Goal: Task Accomplishment & Management: Complete application form

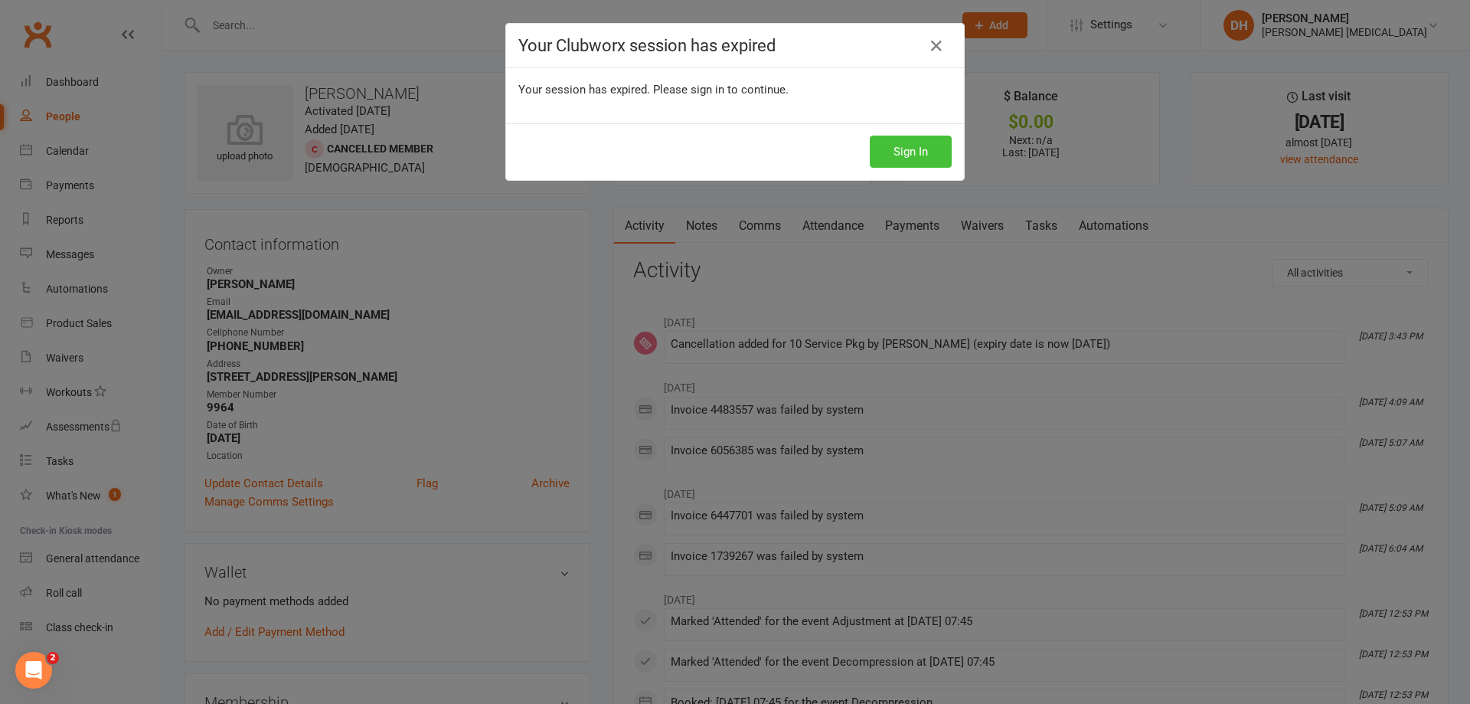
click at [887, 153] on button "Sign In" at bounding box center [911, 152] width 82 height 32
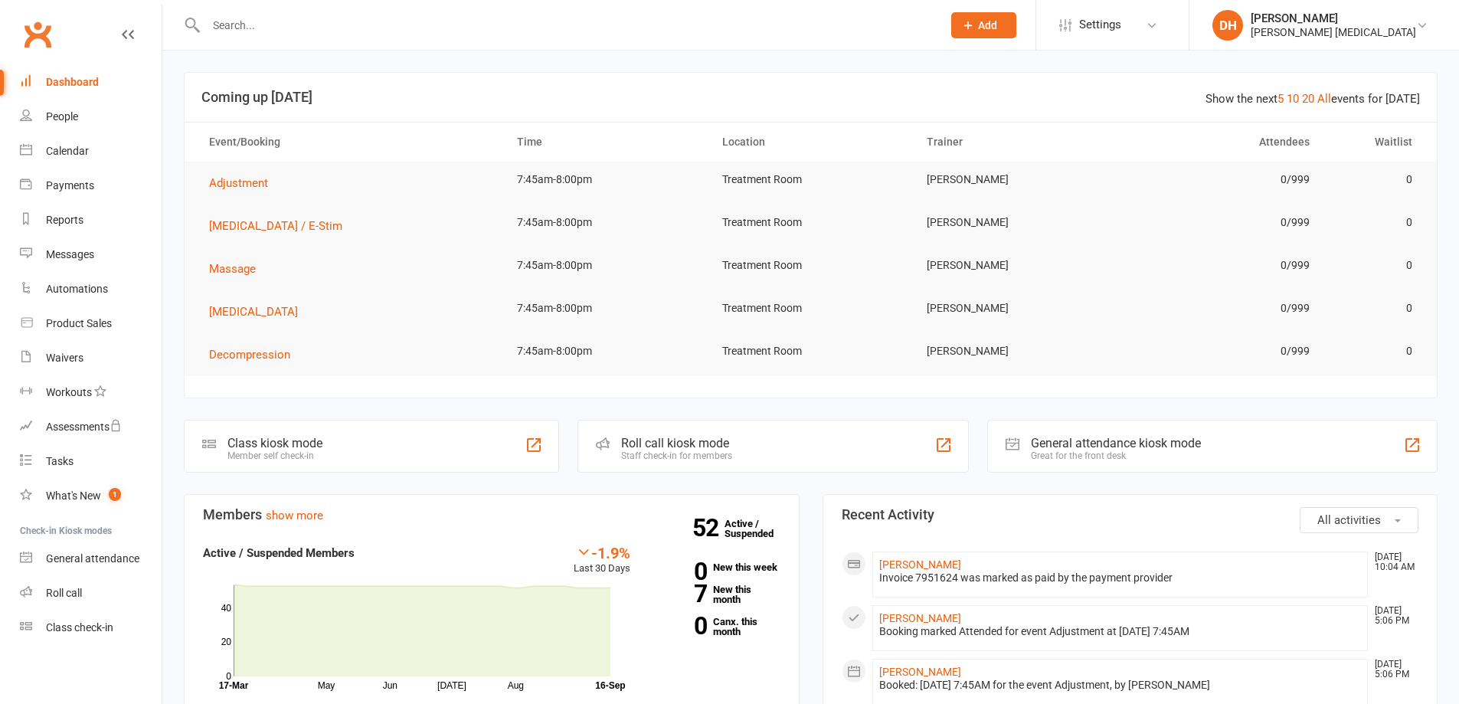
click at [381, 35] on input "text" at bounding box center [566, 25] width 730 height 21
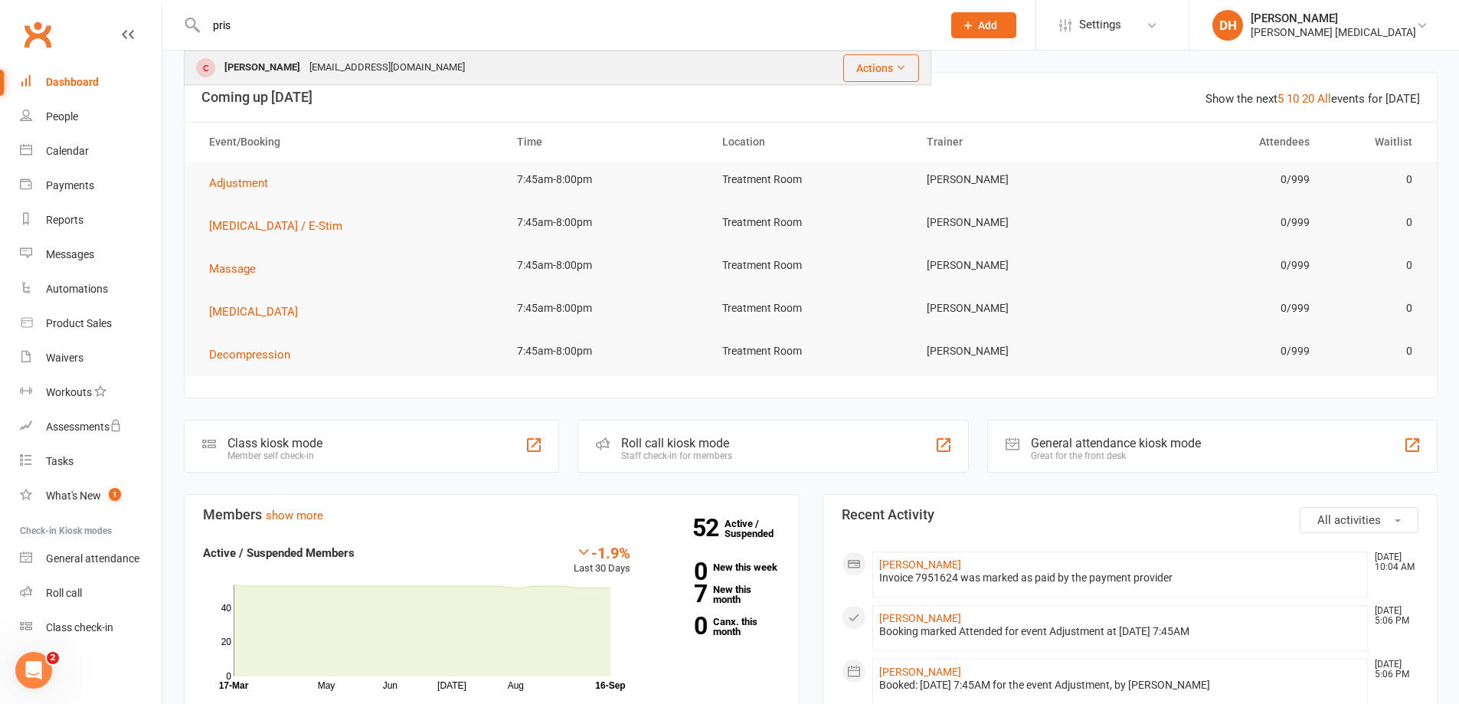
type input "pris"
click at [387, 76] on div "[EMAIL_ADDRESS][DOMAIN_NAME]" at bounding box center [387, 68] width 165 height 22
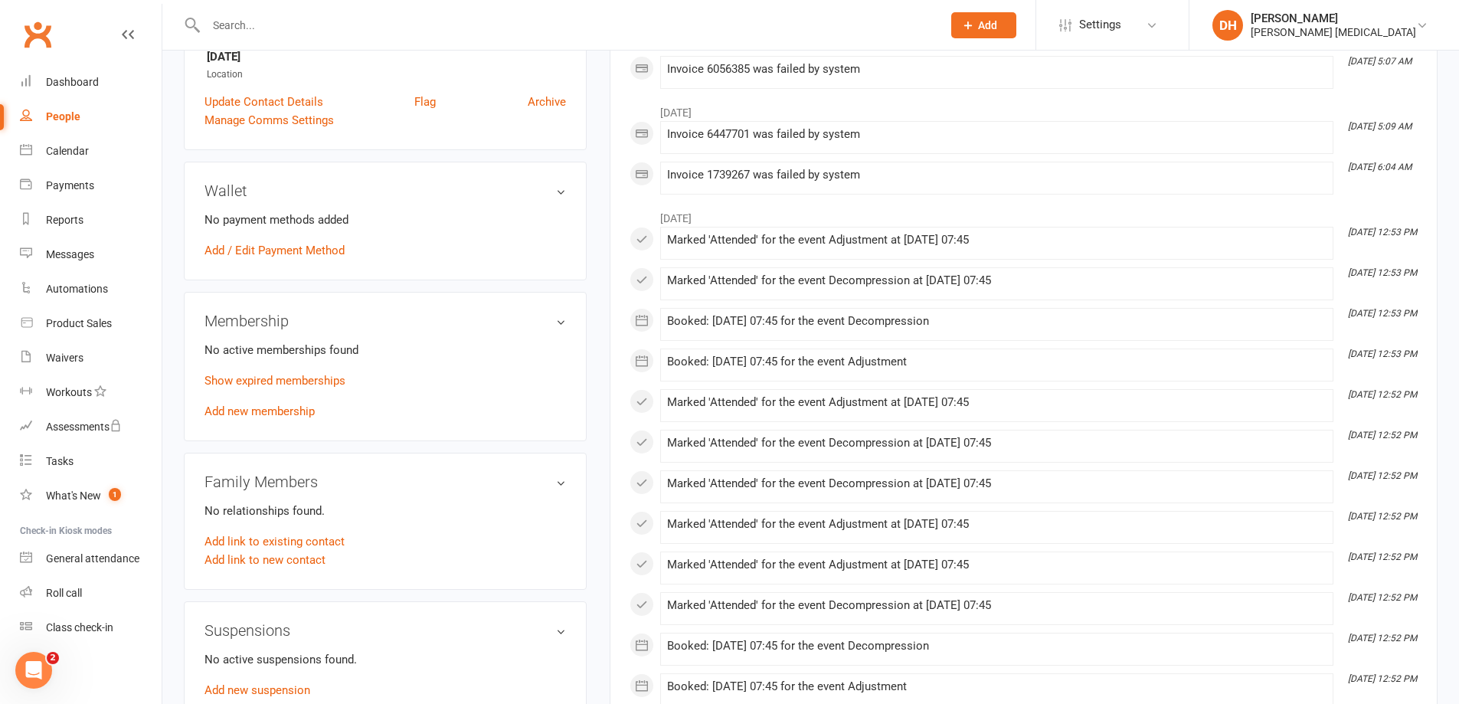
scroll to position [383, 0]
drag, startPoint x: 270, startPoint y: 420, endPoint x: 345, endPoint y: 449, distance: 80.1
click at [345, 449] on aside "upload photo [PERSON_NAME] Activated [DATE] Added [DATE] Cancelled member [DEMO…" at bounding box center [385, 361] width 403 height 1344
click at [285, 410] on link "Add new membership" at bounding box center [259, 410] width 110 height 14
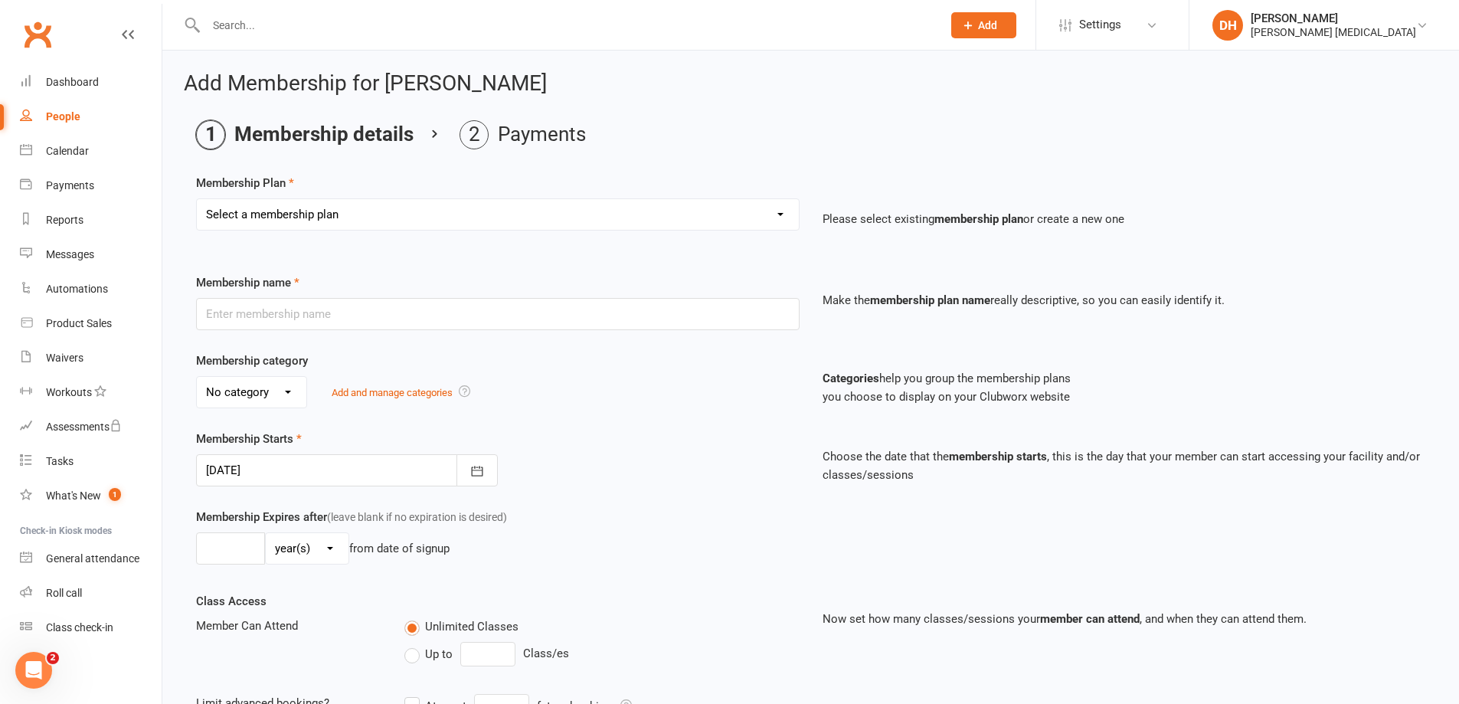
click at [313, 208] on select "Select a membership plan Membership - Insurance Membership - Adult Membership -…" at bounding box center [498, 214] width 602 height 31
select select "8"
click at [197, 199] on select "Select a membership plan Membership - Insurance Membership - Adult Membership -…" at bounding box center [498, 214] width 602 height 31
type input "40 Service Pkg."
select select "2"
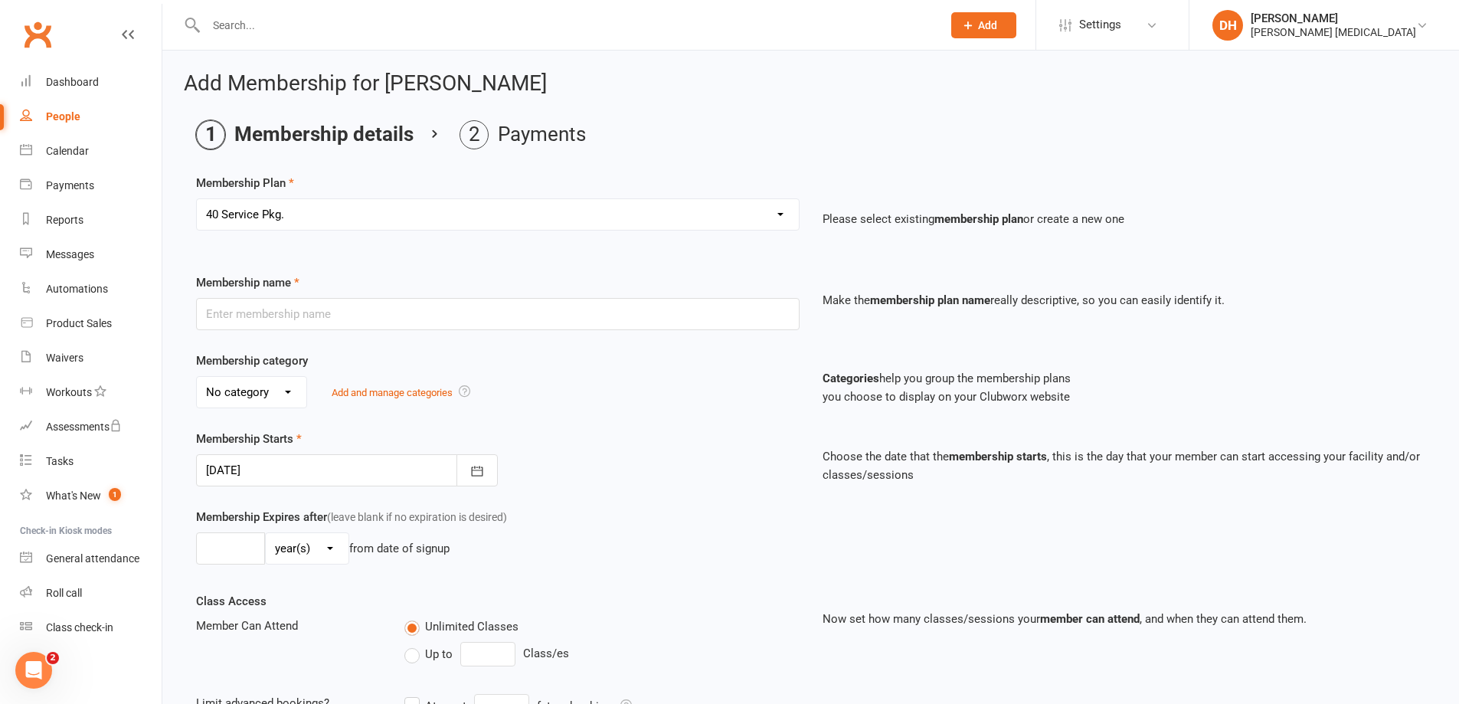
type input "0"
type input "40"
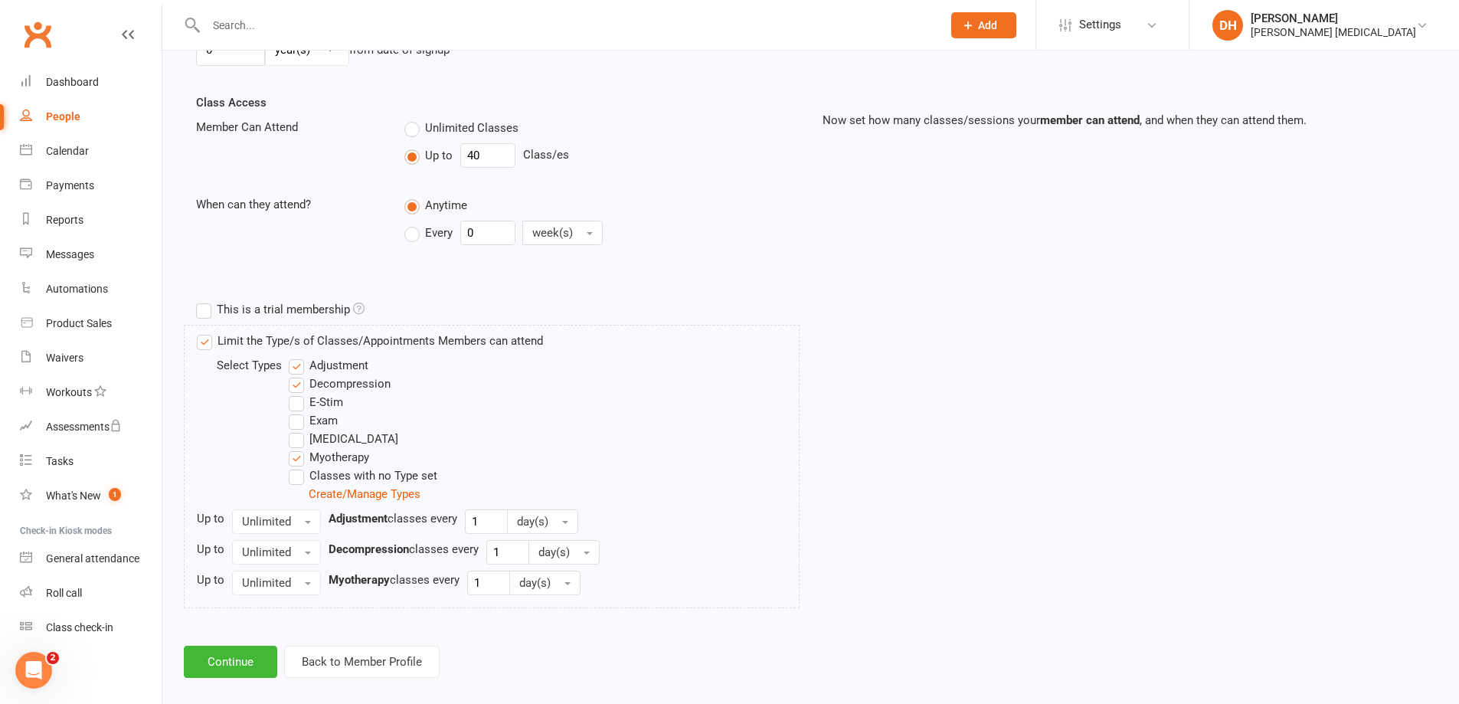
scroll to position [516, 0]
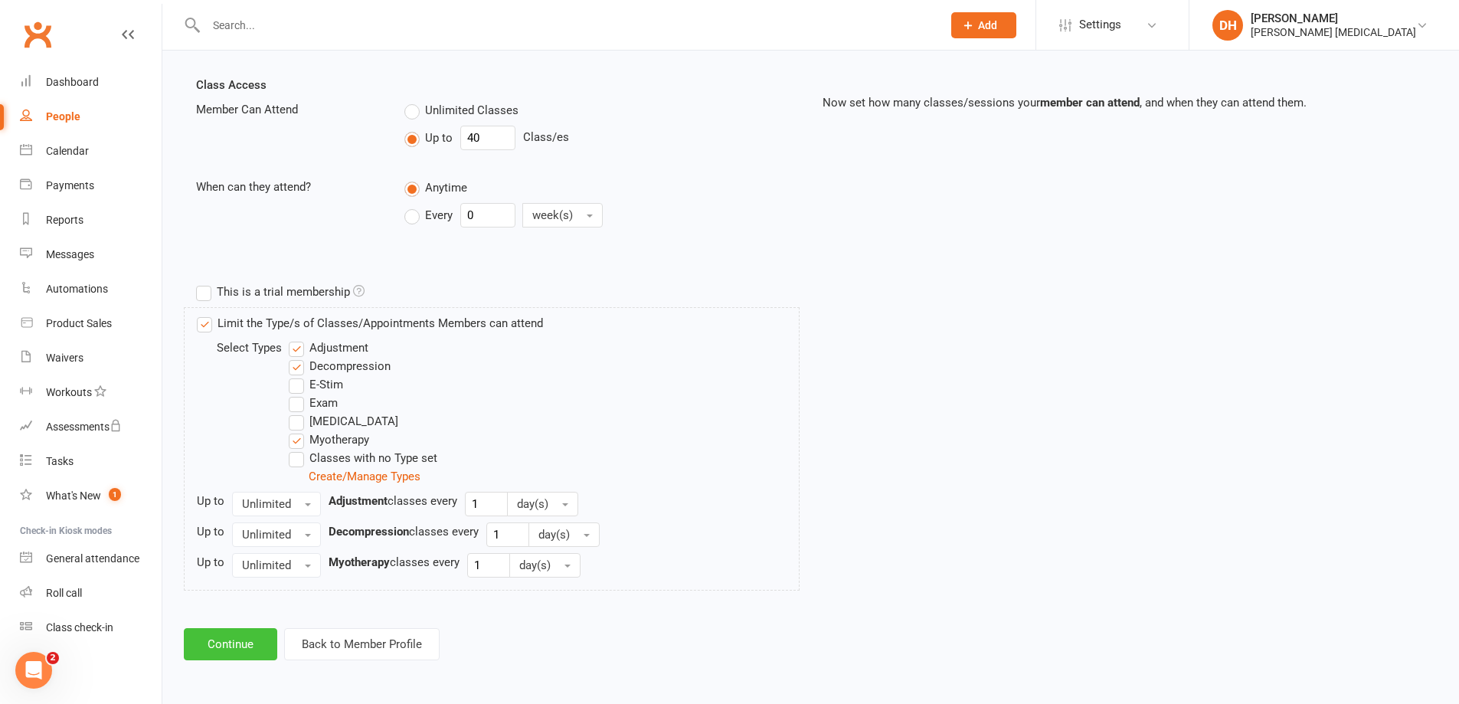
click at [214, 634] on button "Continue" at bounding box center [230, 644] width 93 height 32
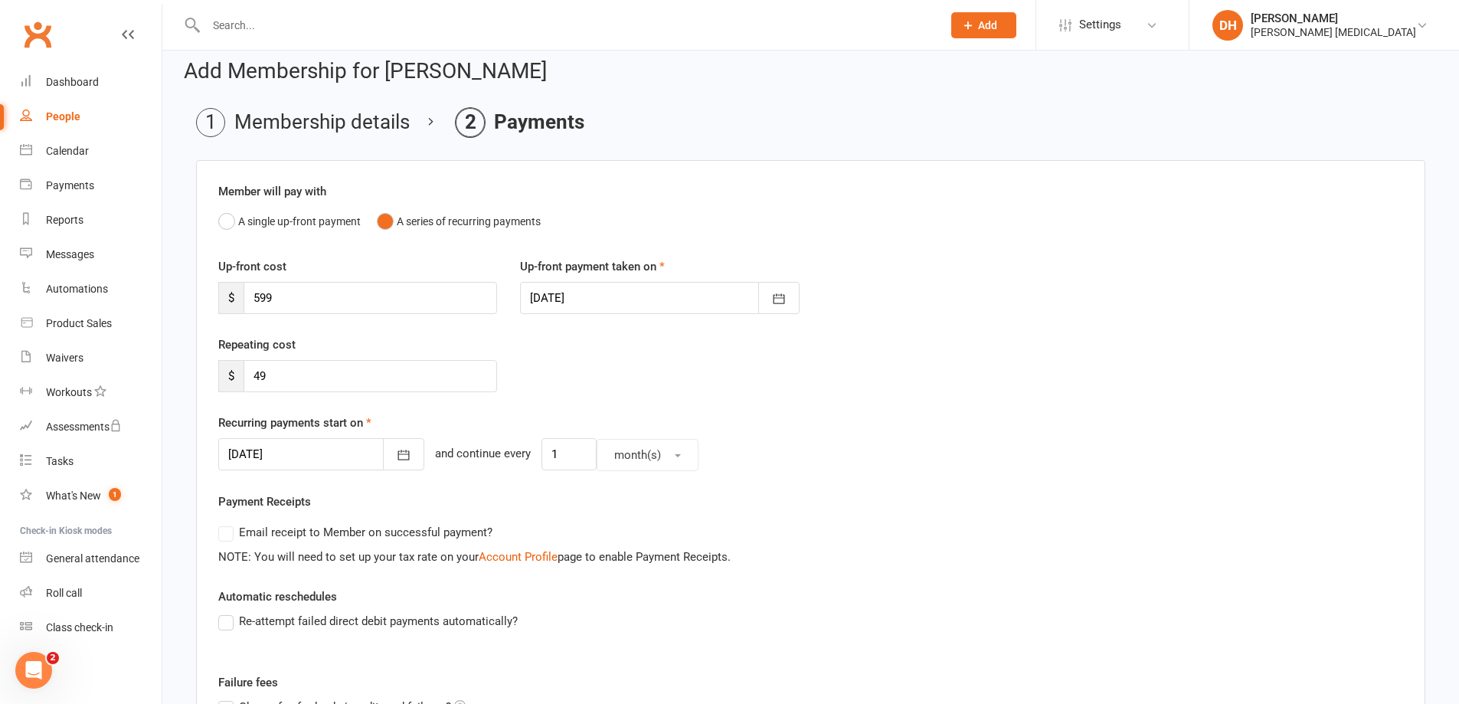
scroll to position [0, 0]
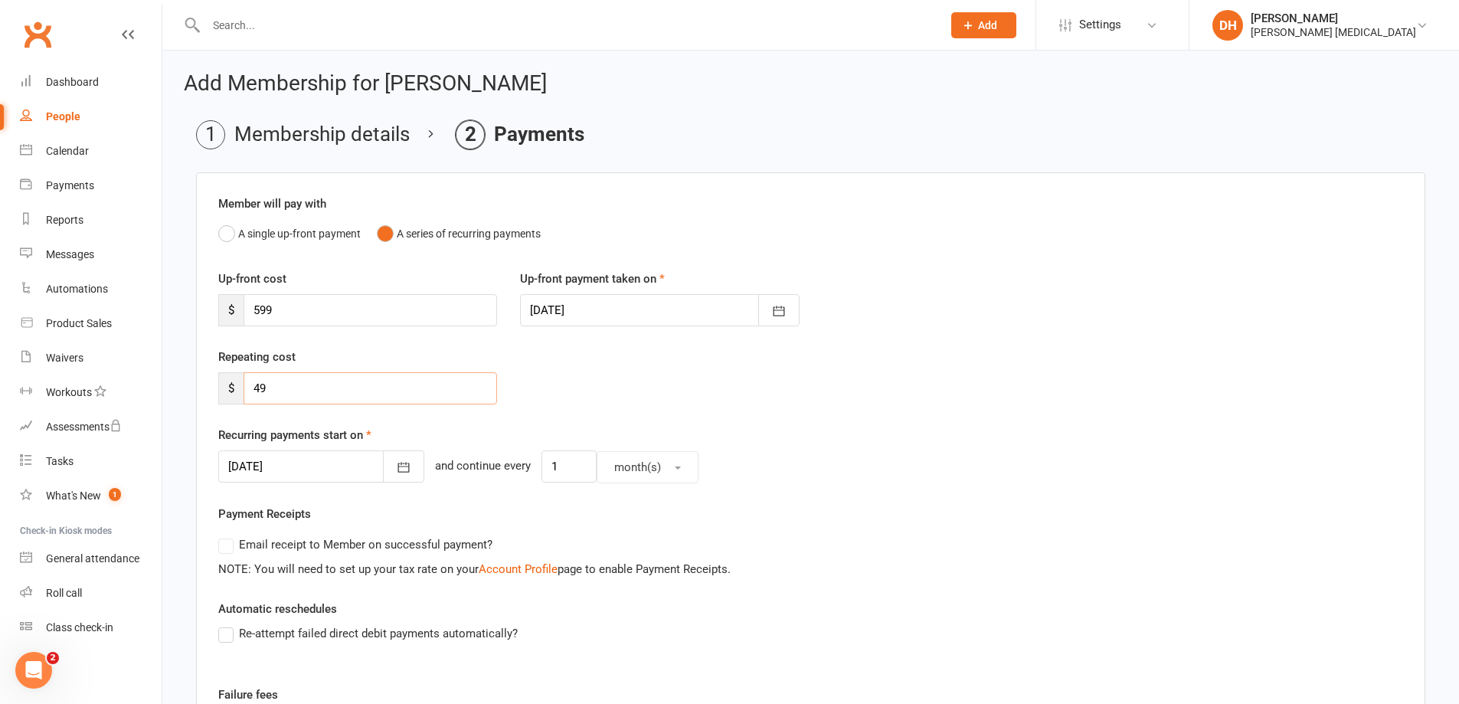
click at [343, 392] on input "49" at bounding box center [369, 388] width 253 height 32
type input "4"
click at [296, 397] on input "0" at bounding box center [369, 388] width 253 height 32
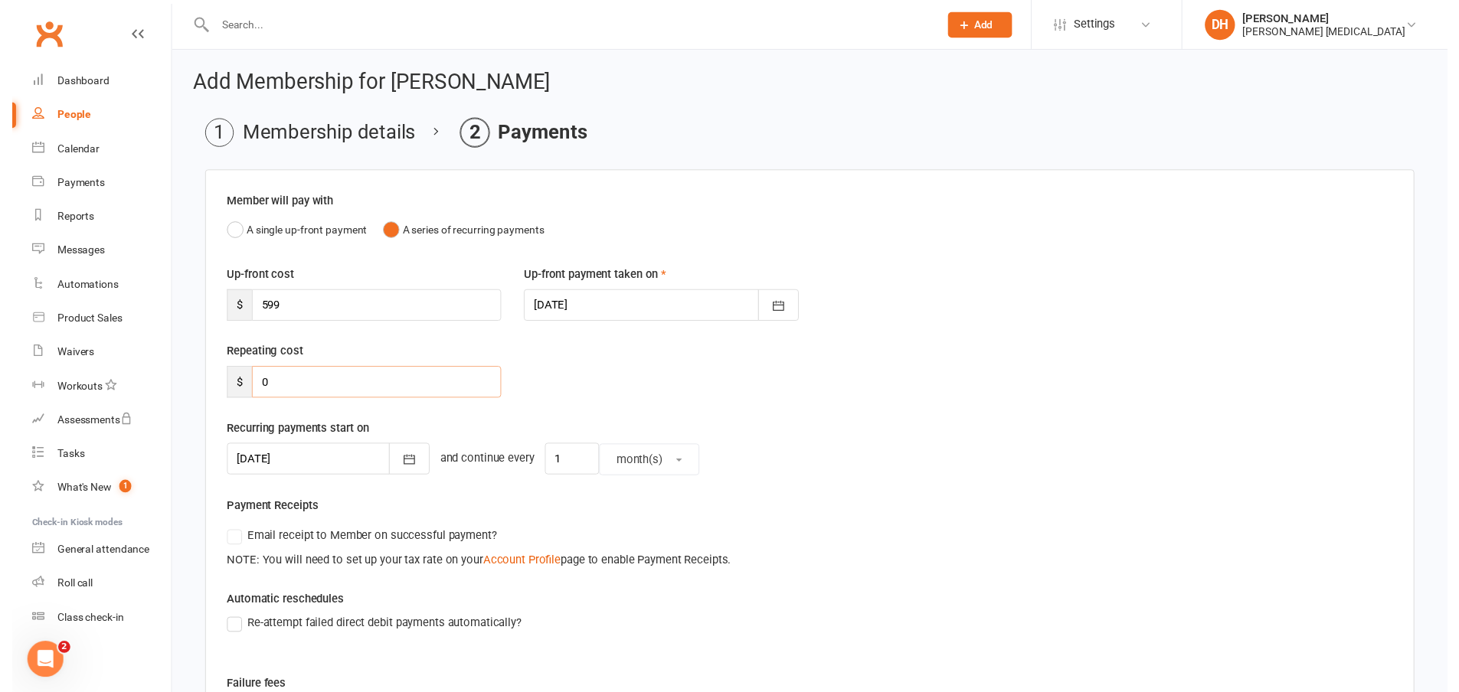
scroll to position [287, 0]
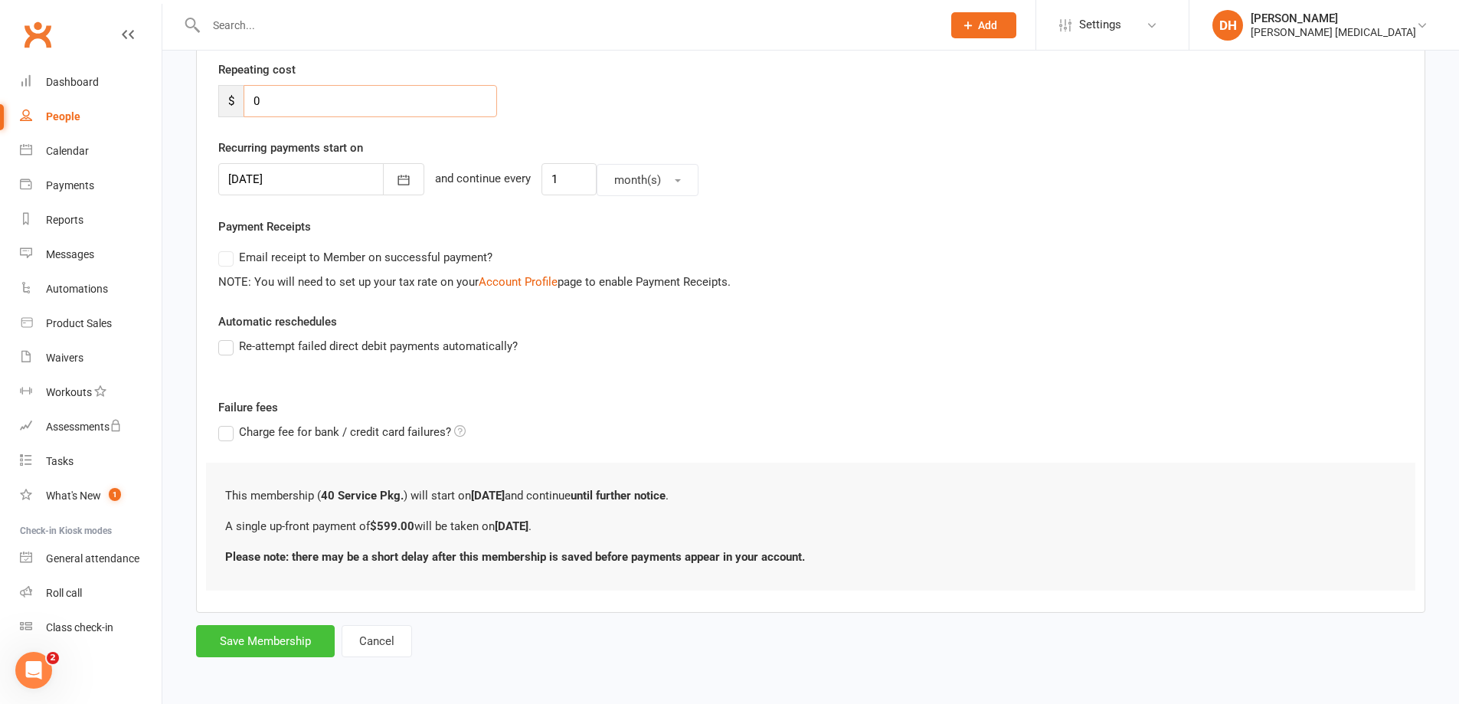
type input "0"
click at [303, 641] on button "Save Membership" at bounding box center [265, 641] width 139 height 32
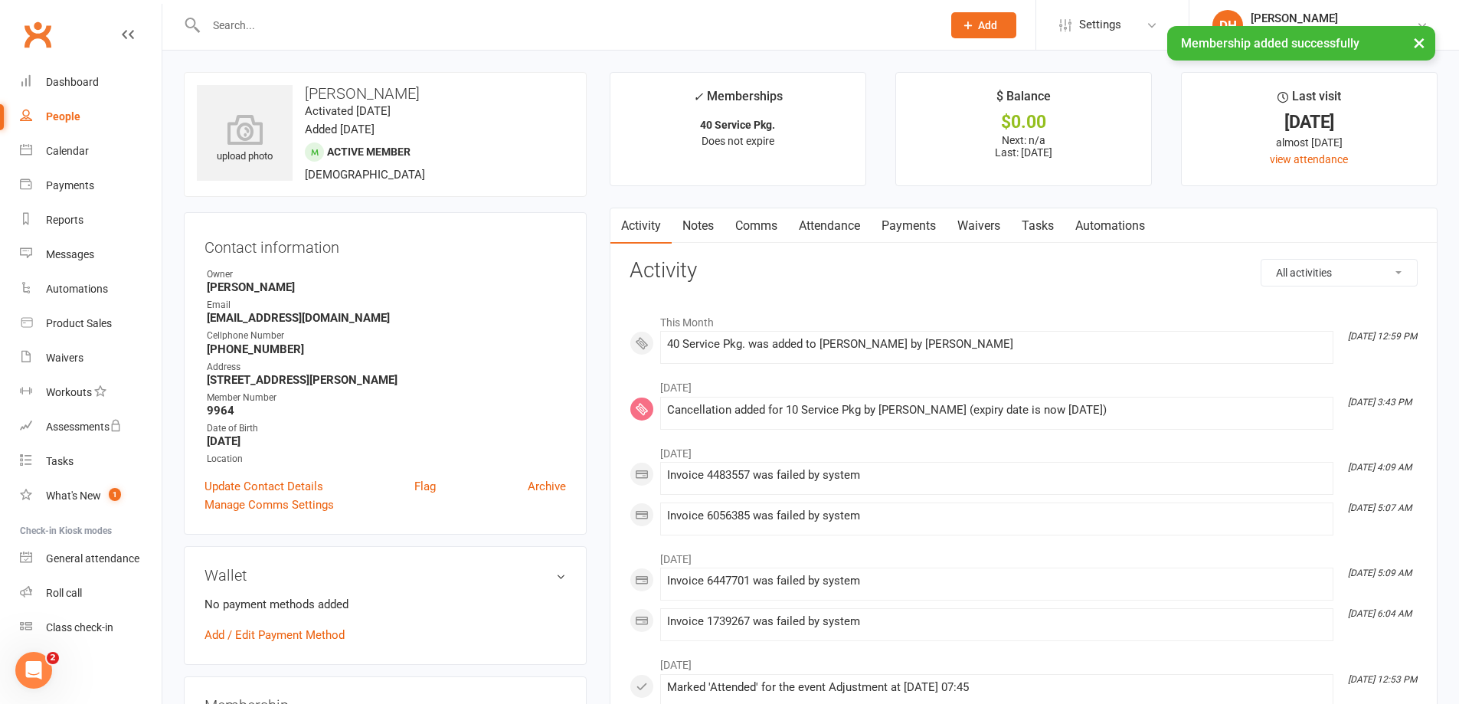
click at [831, 229] on link "Attendance" at bounding box center [829, 225] width 83 height 35
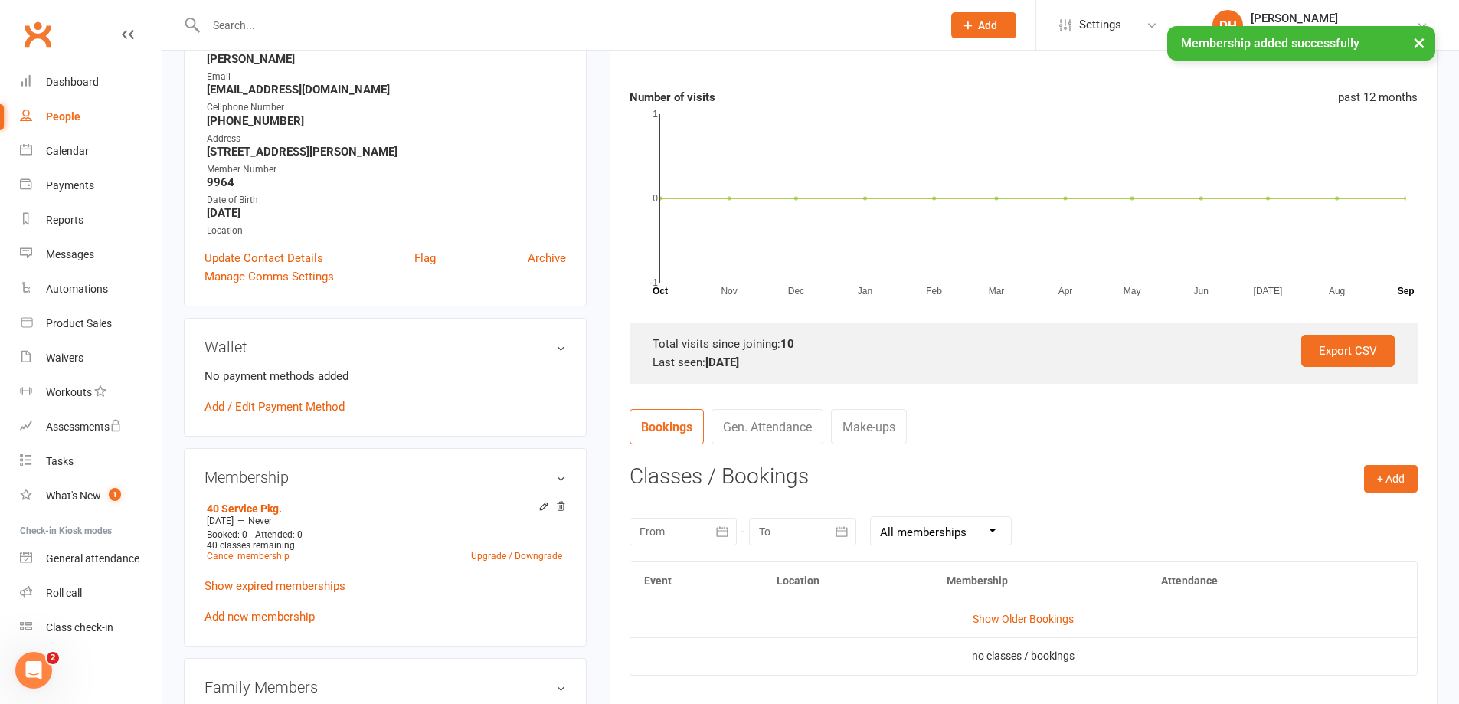
scroll to position [230, 0]
click at [1393, 480] on button "+ Add" at bounding box center [1391, 477] width 54 height 28
click at [1341, 510] on link "Book Event" at bounding box center [1341, 511] width 152 height 31
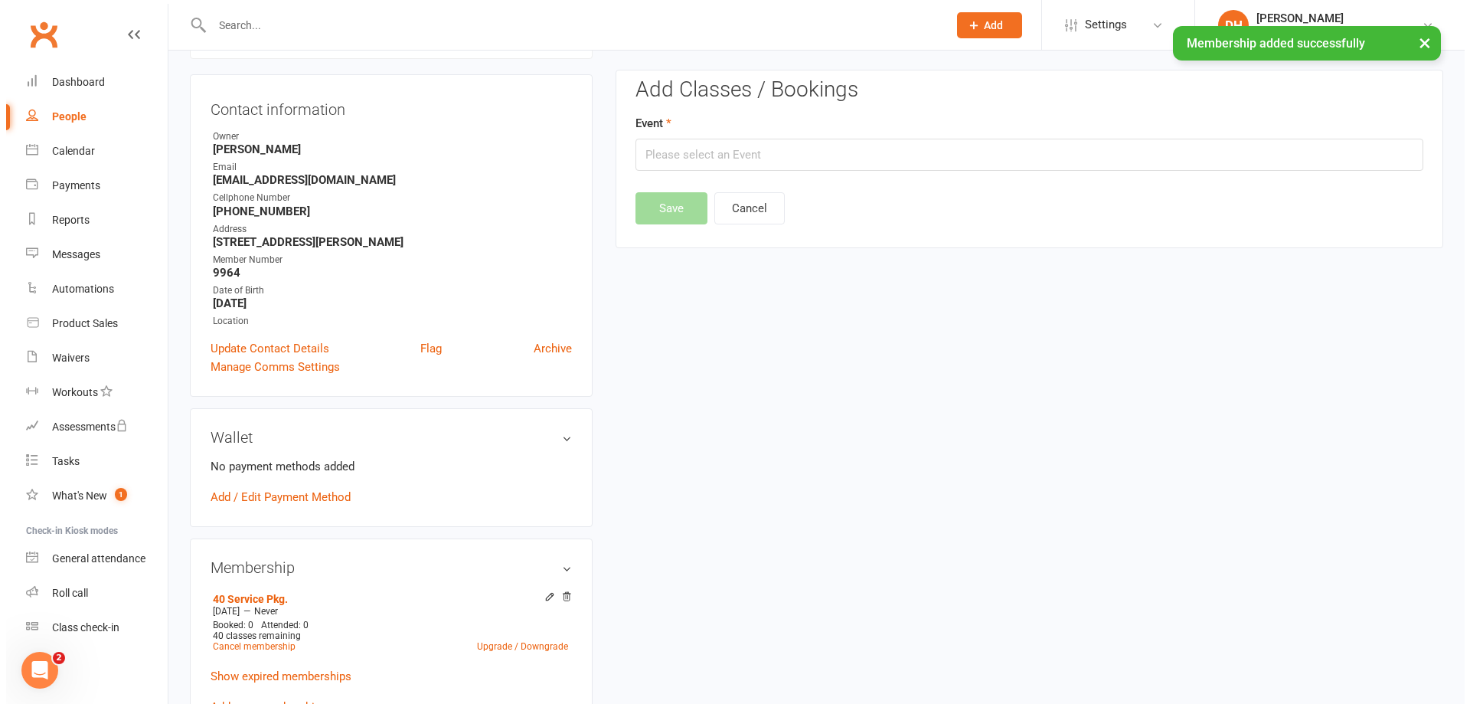
scroll to position [131, 0]
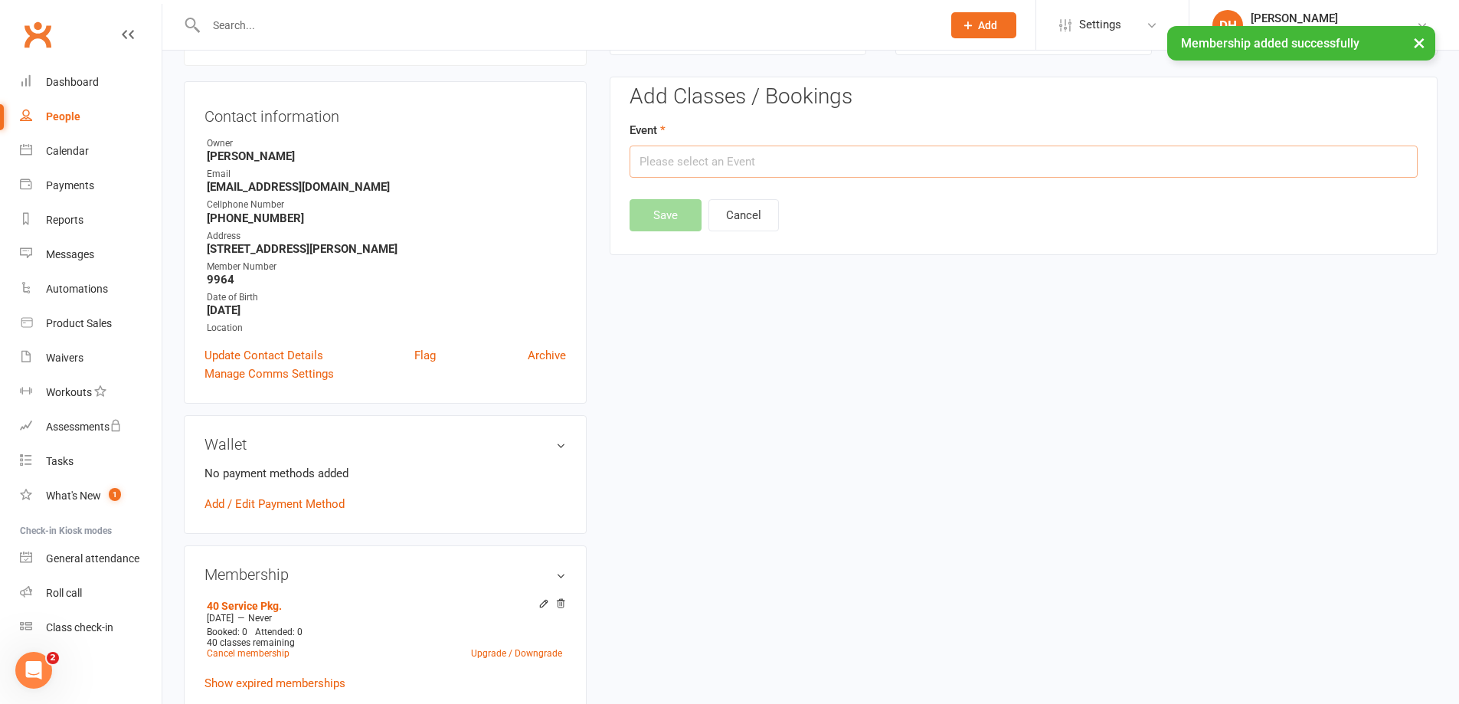
click at [833, 180] on div "Add Classes / Bookings Event Save Cancel" at bounding box center [1023, 158] width 788 height 146
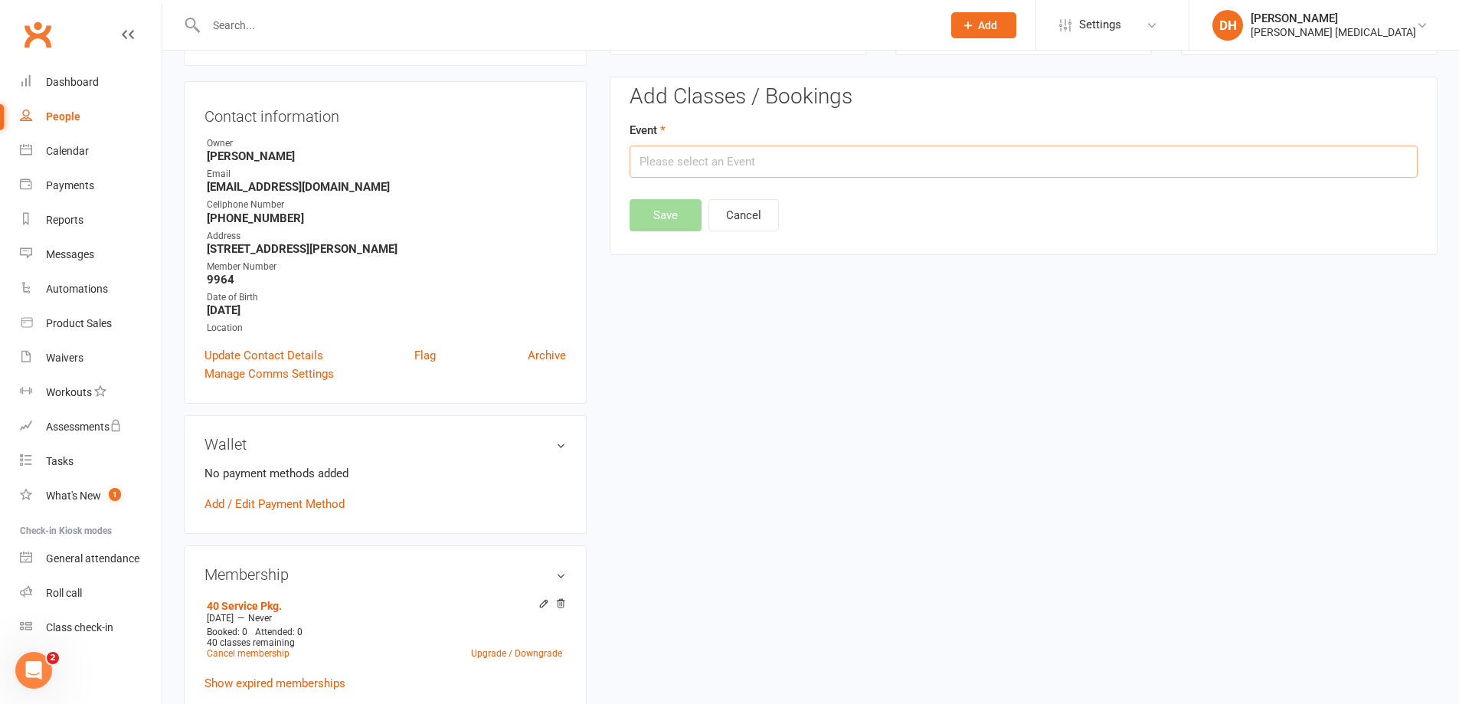
click at [852, 164] on input "text" at bounding box center [1023, 161] width 788 height 32
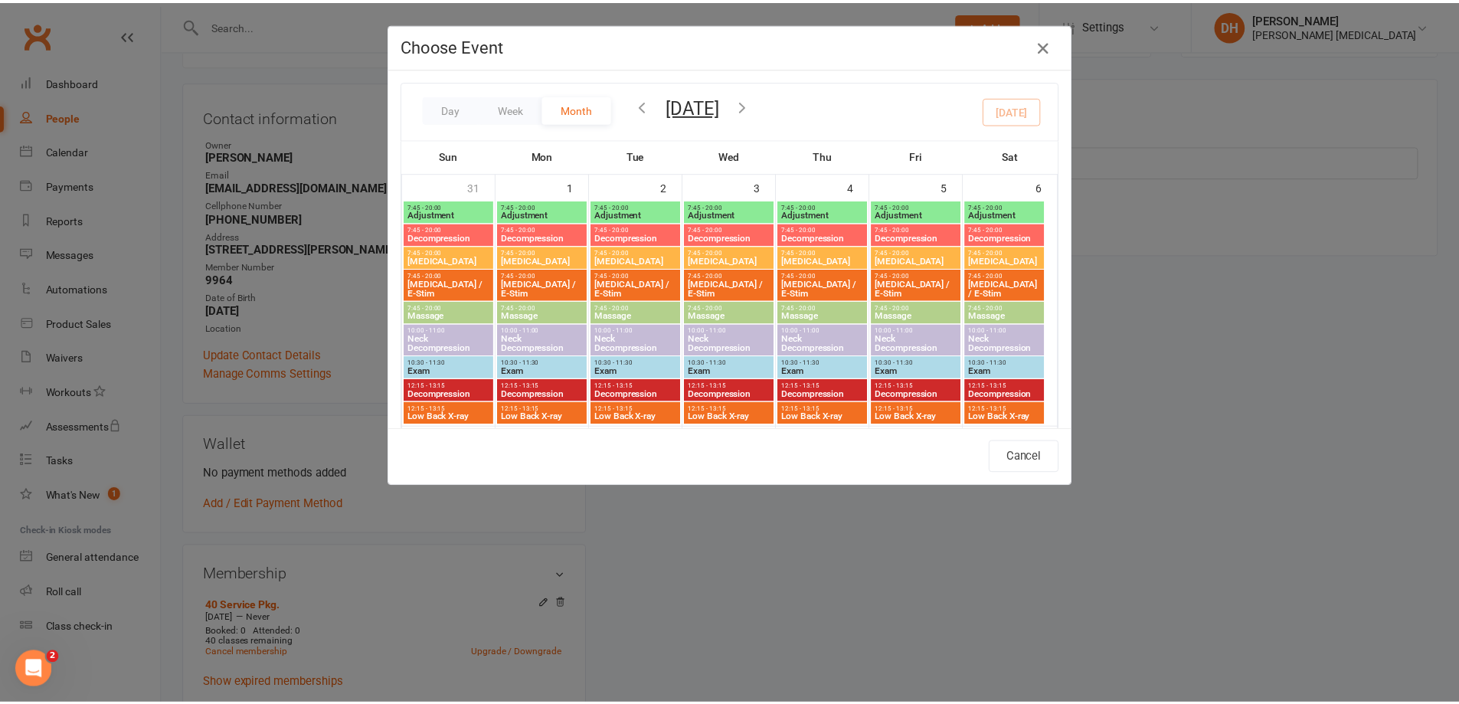
scroll to position [536, 0]
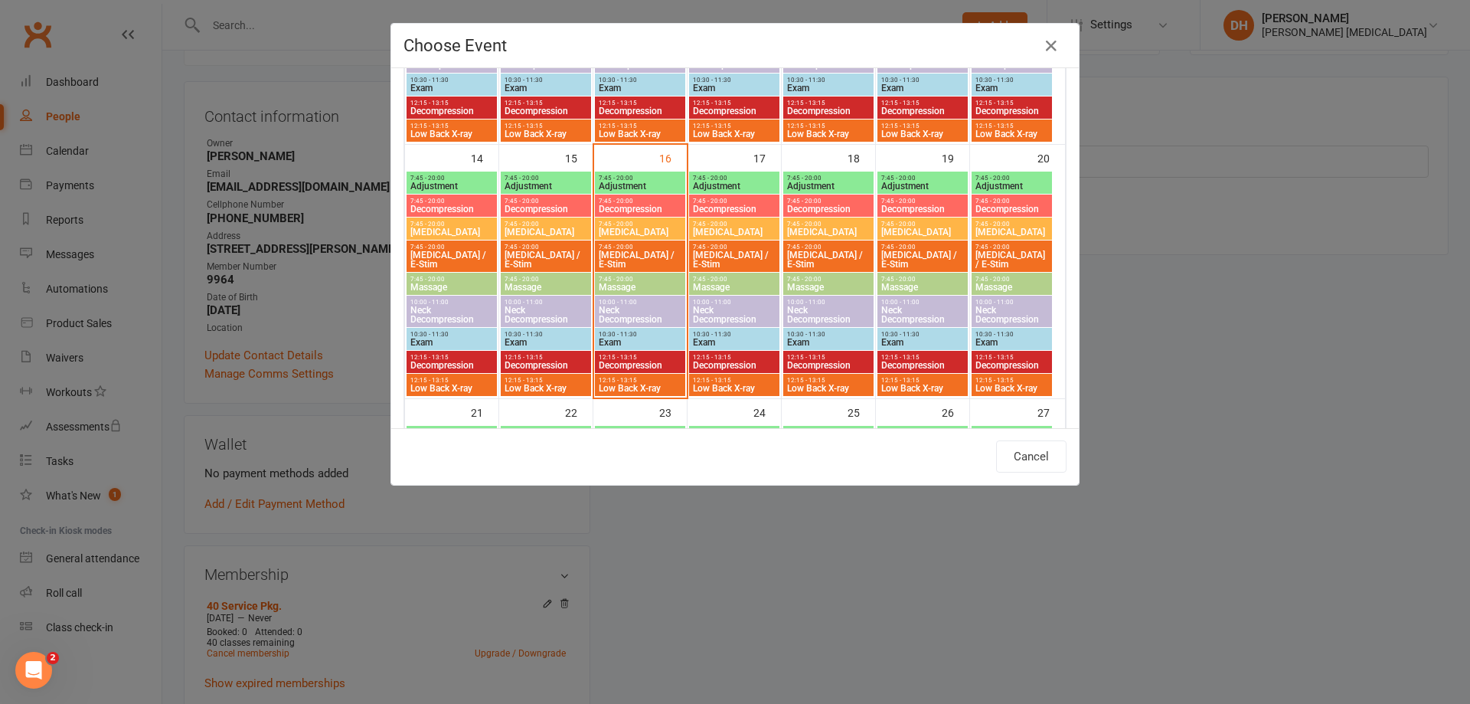
click at [647, 188] on span "Adjustment" at bounding box center [640, 185] width 84 height 9
type input "Adjustment - [DATE] 7:45:00 AM"
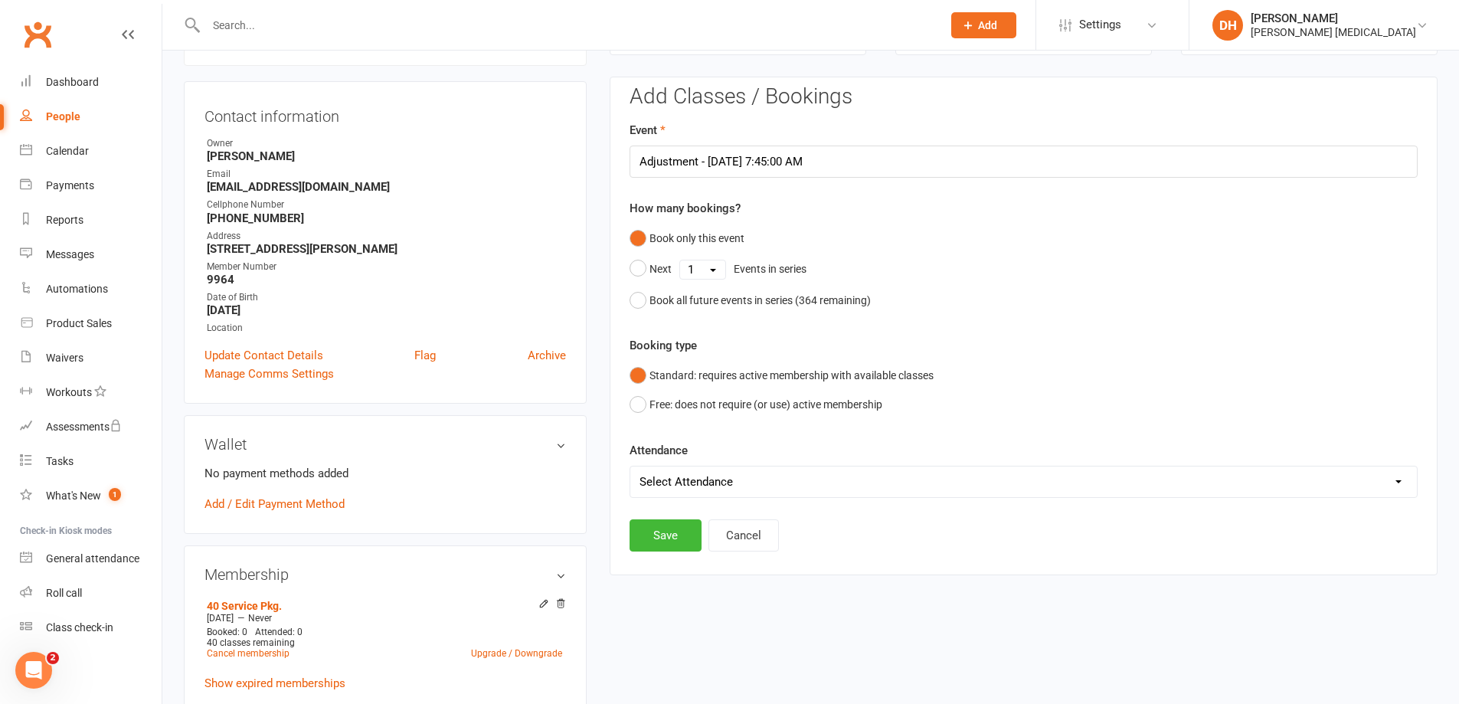
click at [683, 480] on select "Select Attendance Attended Absent" at bounding box center [1023, 481] width 786 height 31
select select "0"
click at [630, 466] on select "Select Attendance Attended Absent" at bounding box center [1023, 481] width 786 height 31
click at [669, 525] on button "Save" at bounding box center [665, 535] width 72 height 32
